Goal: Contribute content: Contribute content

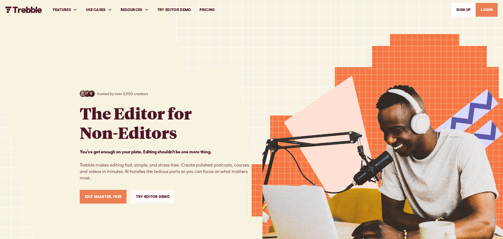
click at [497, 7] on link "LOGIN" at bounding box center [487, 10] width 22 height 14
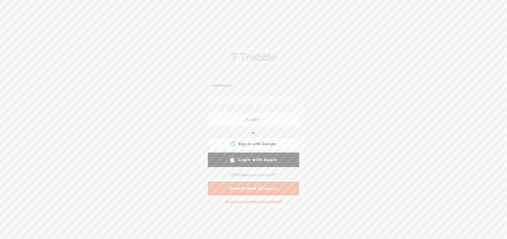
type input "blakesloan"
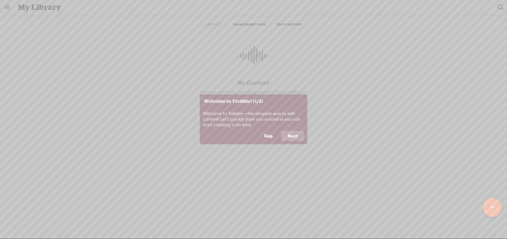
click at [290, 132] on button "Next" at bounding box center [292, 136] width 23 height 10
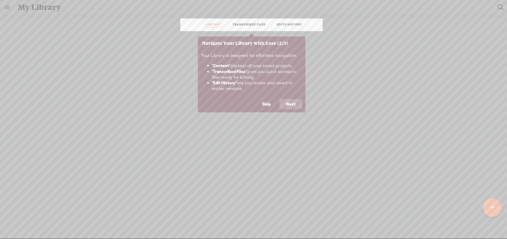
click at [293, 100] on button "Next" at bounding box center [291, 104] width 23 height 10
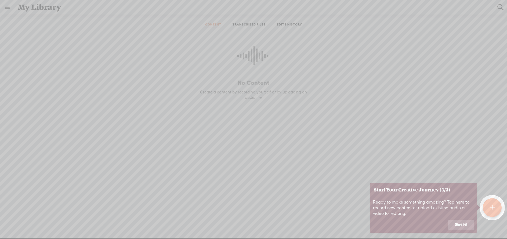
click at [453, 222] on button "Got it!" at bounding box center [461, 225] width 26 height 10
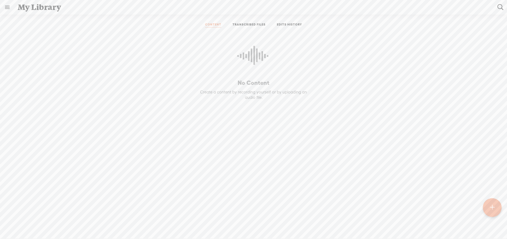
click at [495, 207] on div at bounding box center [492, 207] width 19 height 19
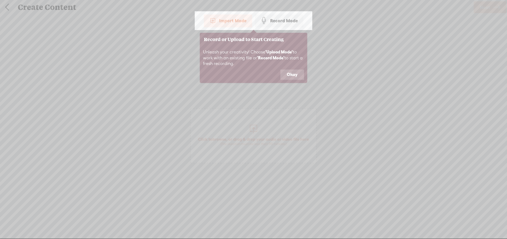
click at [292, 70] on button "Okay" at bounding box center [292, 75] width 24 height 10
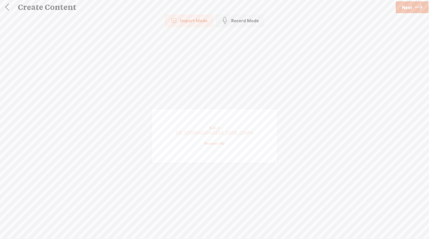
click at [407, 8] on span "Next" at bounding box center [407, 8] width 10 height 14
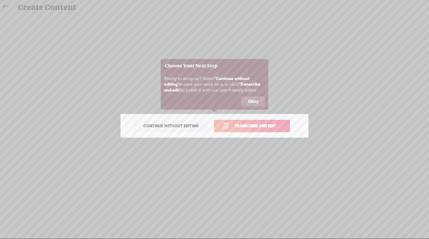
click at [244, 122] on link "Transcribe and edit" at bounding box center [252, 126] width 76 height 12
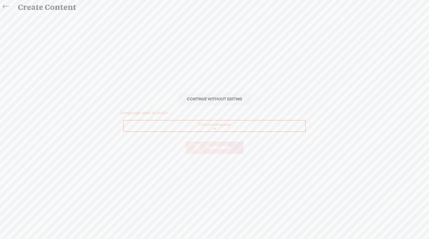
select select "en-US"
click at [211, 150] on span "Transcribe" at bounding box center [218, 147] width 35 height 6
